Goal: Information Seeking & Learning: Check status

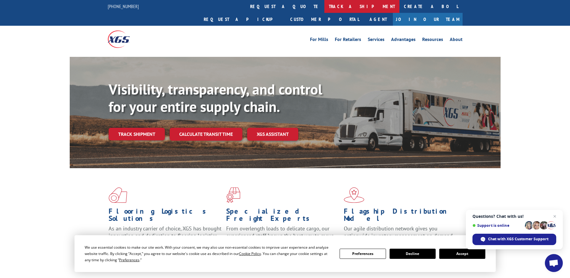
click at [325, 8] on link "track a shipment" at bounding box center [362, 6] width 75 height 13
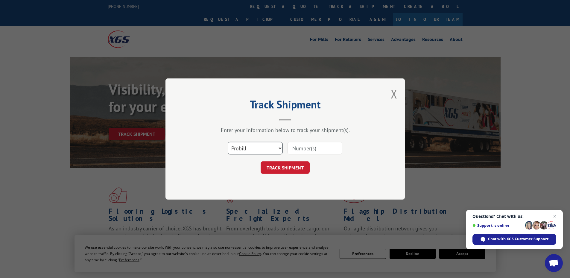
click at [244, 145] on select "Select category... Probill BOL PO" at bounding box center [255, 148] width 55 height 13
select select "po"
click at [228, 142] on select "Select category... Probill BOL PO" at bounding box center [255, 148] width 55 height 13
paste input "14511740"
type input "14511740"
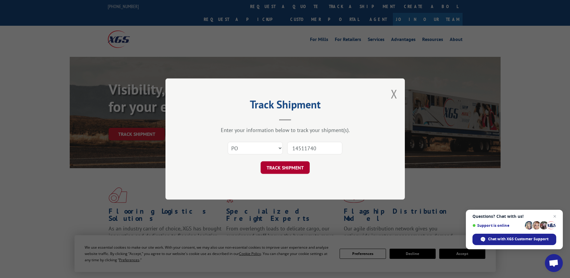
click at [279, 168] on button "TRACK SHIPMENT" at bounding box center [285, 167] width 49 height 13
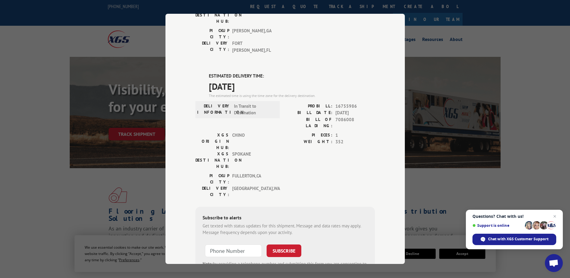
scroll to position [39, 0]
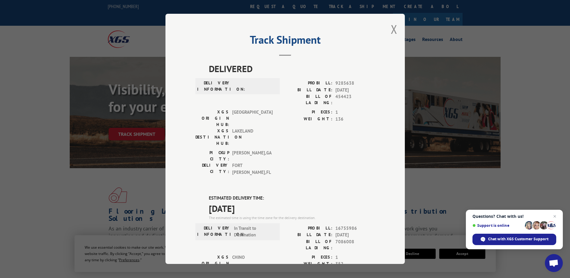
click at [391, 27] on button "Close modal" at bounding box center [394, 29] width 7 height 16
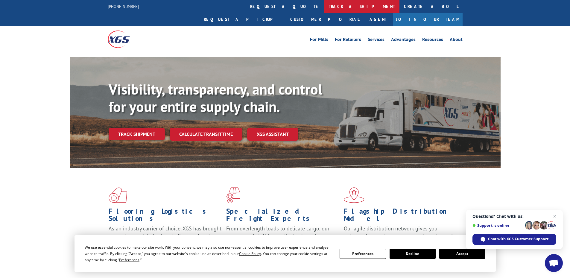
click at [325, 10] on link "track a shipment" at bounding box center [362, 6] width 75 height 13
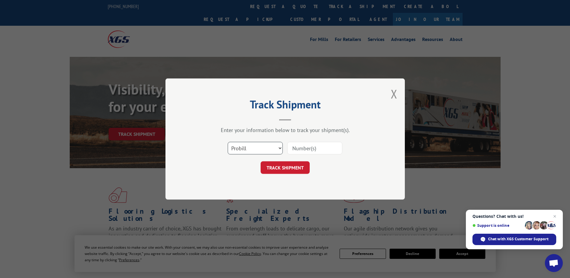
click at [254, 146] on select "Select category... Probill BOL PO" at bounding box center [255, 148] width 55 height 13
select select "po"
click at [228, 142] on select "Select category... Probill BOL PO" at bounding box center [255, 148] width 55 height 13
paste input "10520082"
type input "10520082"
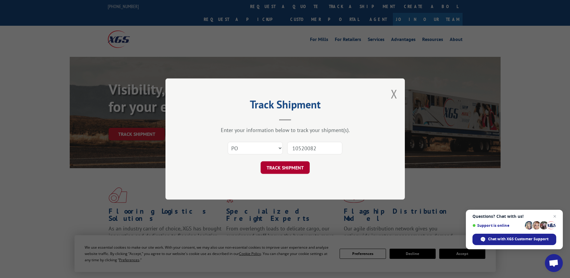
click at [291, 167] on button "TRACK SHIPMENT" at bounding box center [285, 167] width 49 height 13
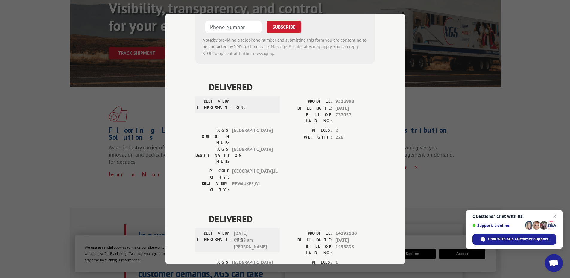
scroll to position [90, 0]
